Goal: Find specific page/section: Find specific page/section

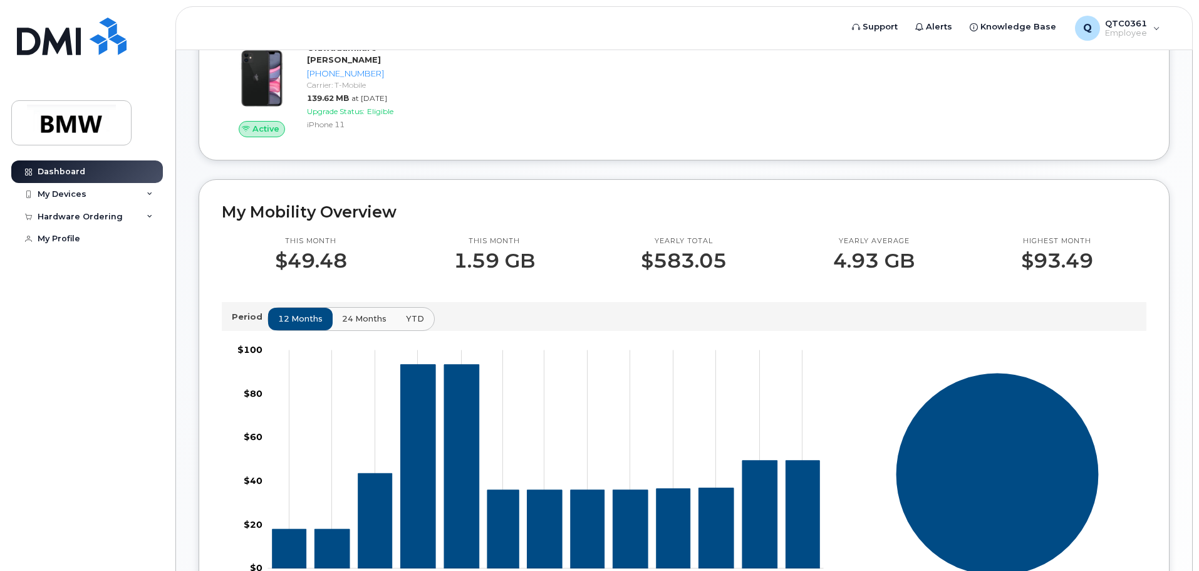
scroll to position [188, 0]
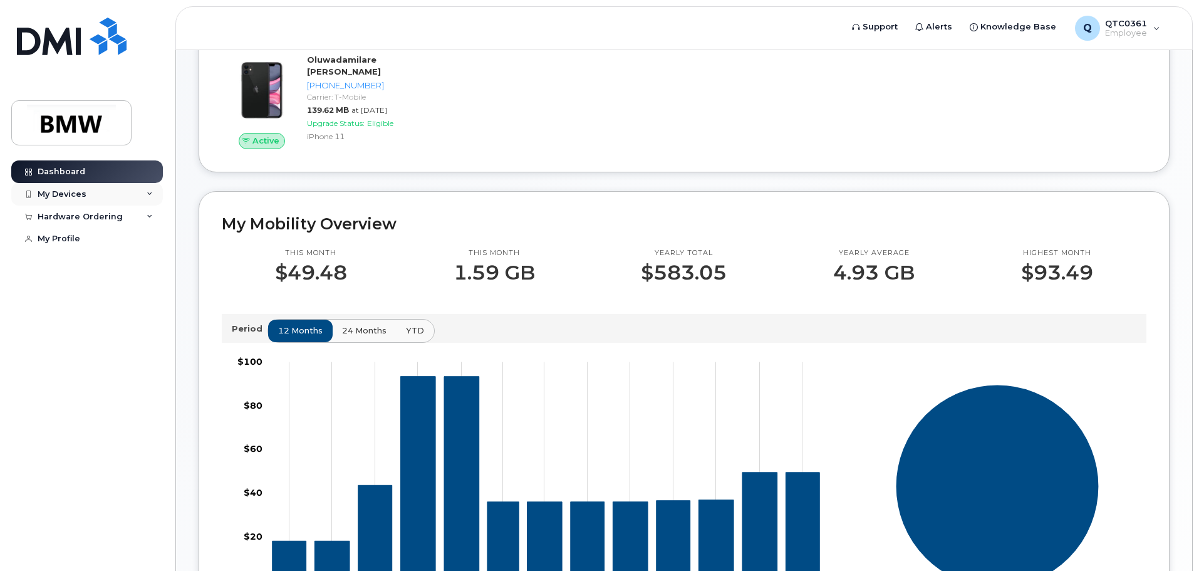
click at [65, 190] on div "My Devices" at bounding box center [62, 194] width 49 height 10
click at [83, 288] on div "Hardware Ordering" at bounding box center [80, 288] width 85 height 10
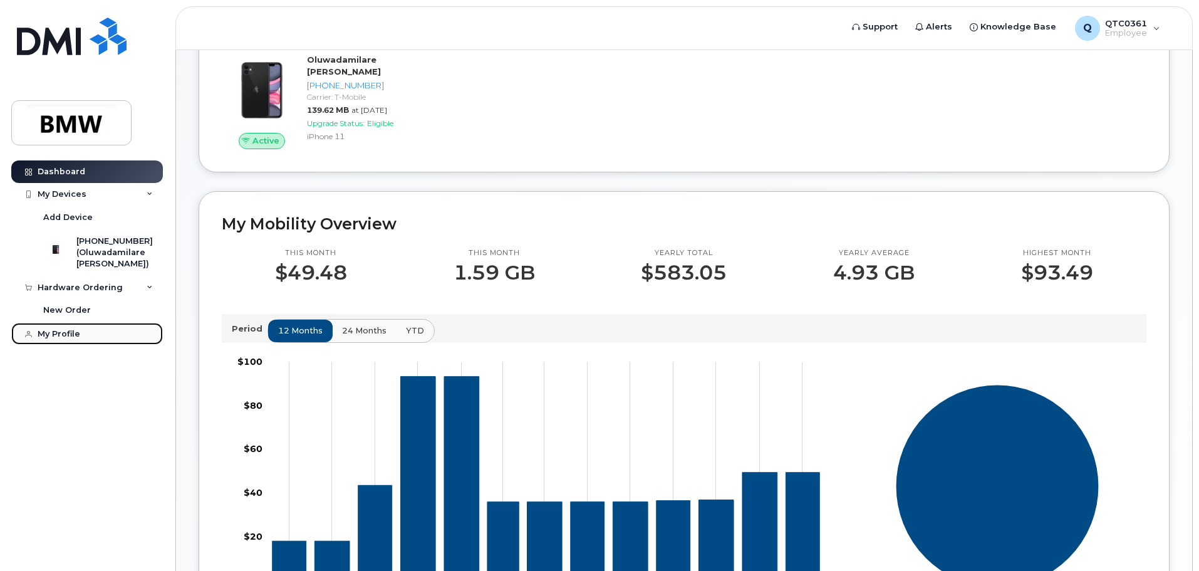
click at [66, 338] on div "My Profile" at bounding box center [59, 334] width 43 height 10
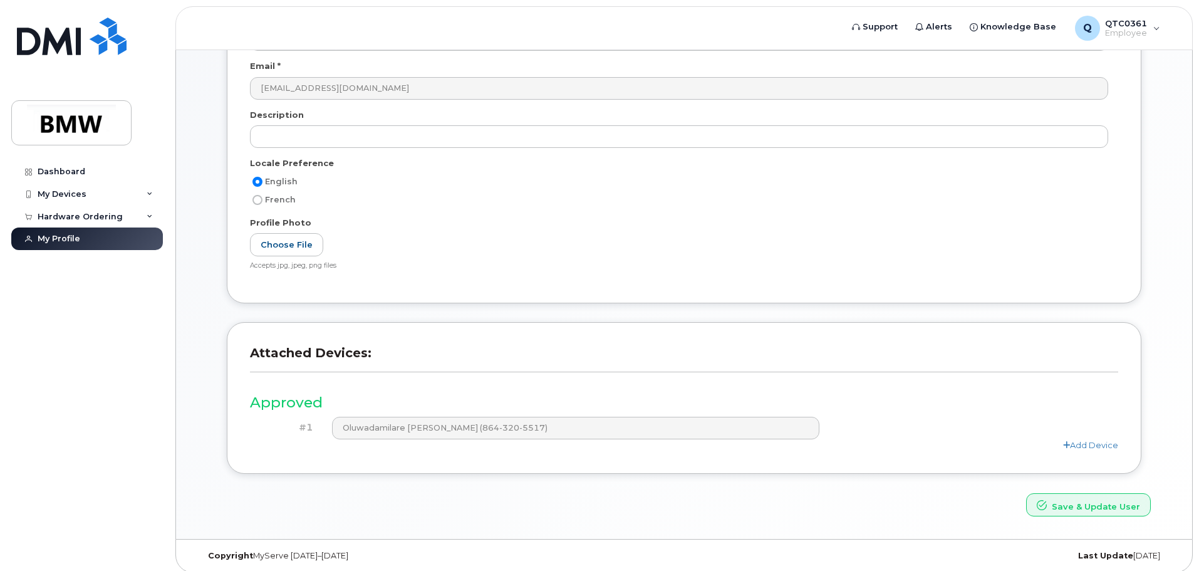
scroll to position [174, 0]
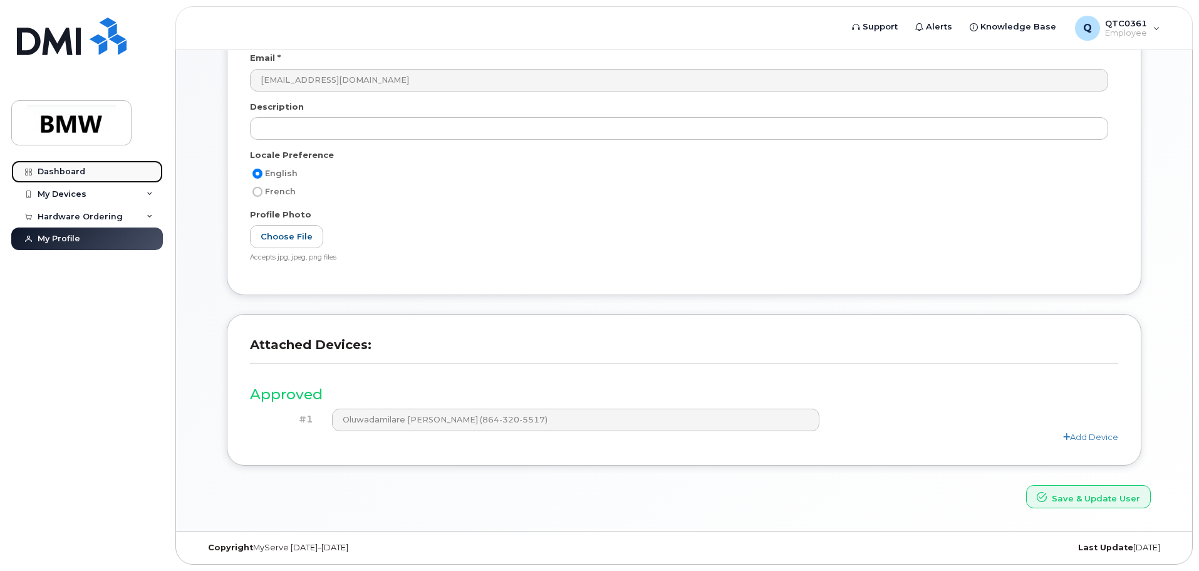
click at [68, 169] on div "Dashboard" at bounding box center [62, 172] width 48 height 10
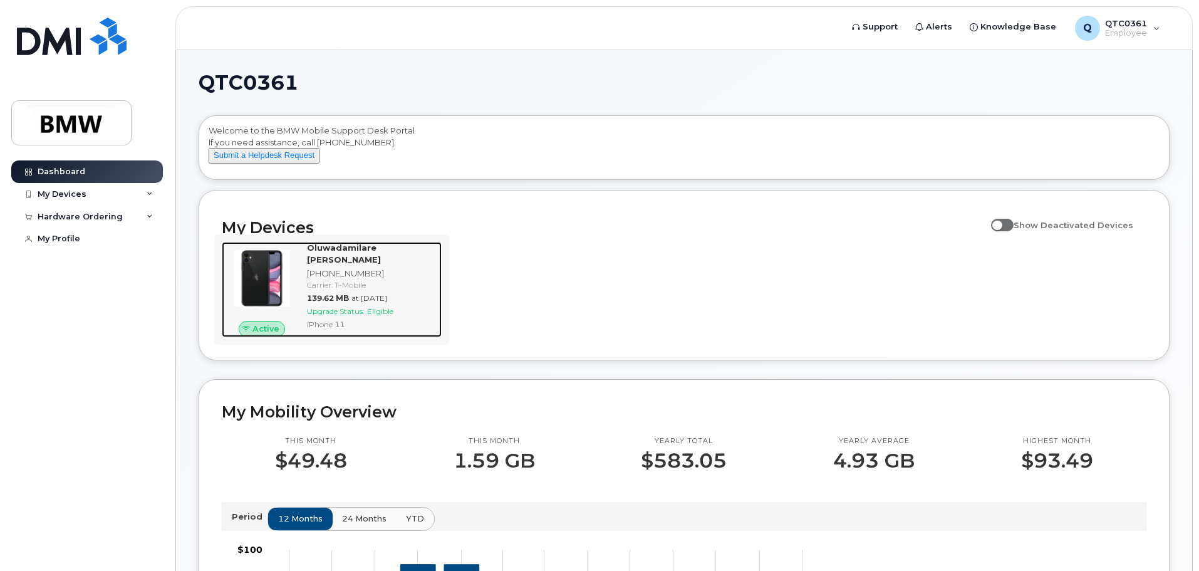
click at [376, 309] on span "Eligible" at bounding box center [380, 310] width 26 height 9
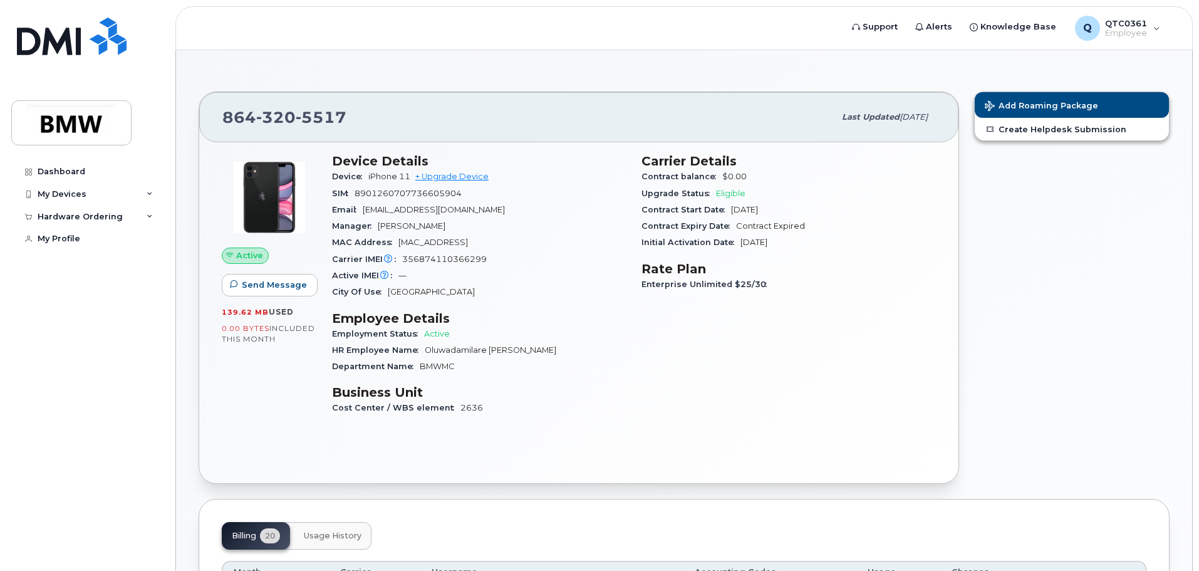
click at [1104, 355] on div "Add Roaming Package Create Helpdesk Submission" at bounding box center [1072, 287] width 210 height 407
click at [147, 194] on icon at bounding box center [150, 194] width 6 height 6
